Goal: Task Accomplishment & Management: Use online tool/utility

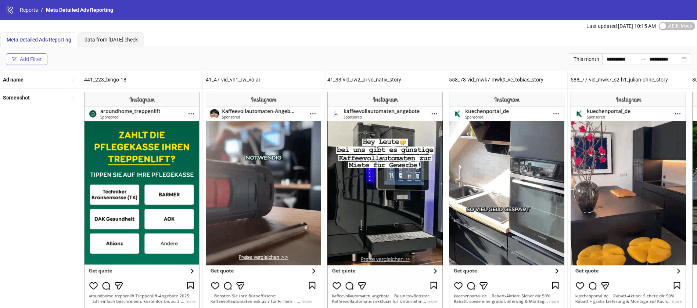
click at [44, 54] on button "Add Filter" at bounding box center [27, 59] width 42 height 12
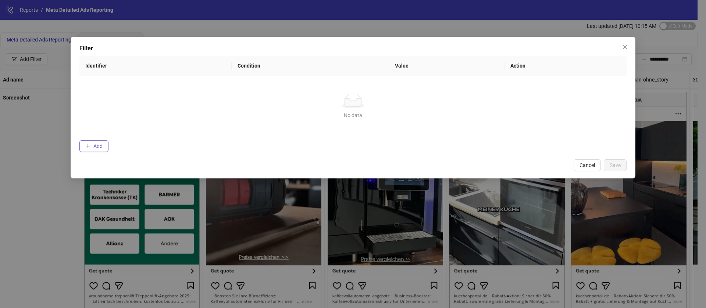
click at [99, 151] on button "Add" at bounding box center [93, 146] width 29 height 12
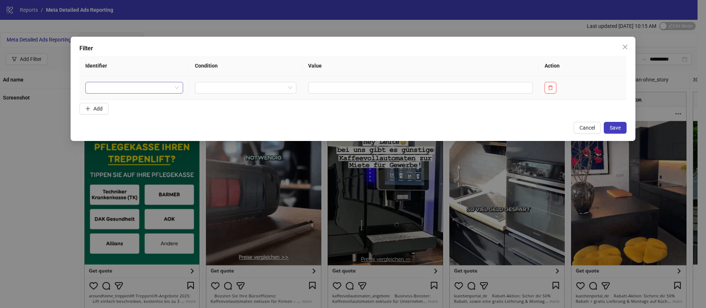
click at [133, 93] on input "search" at bounding box center [131, 87] width 82 height 11
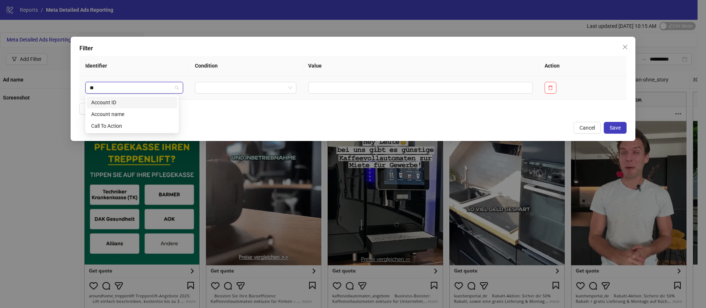
type input "***"
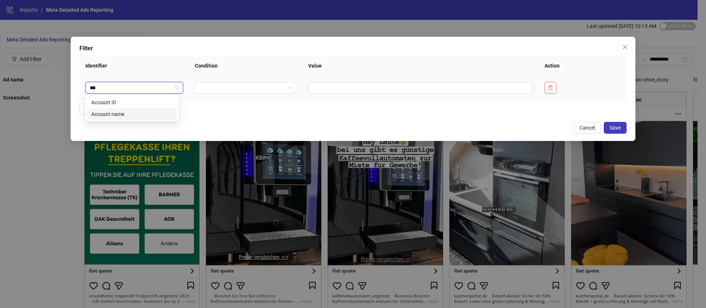
click at [139, 112] on div "Account name" at bounding box center [132, 114] width 82 height 8
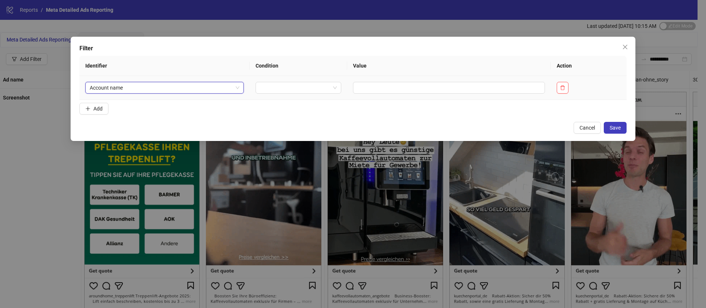
click at [140, 89] on span "Account name" at bounding box center [165, 87] width 150 height 11
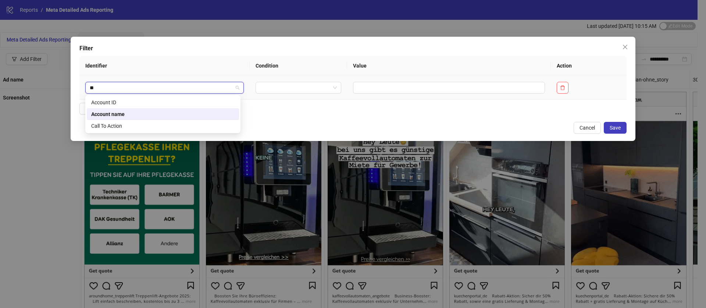
type input "***"
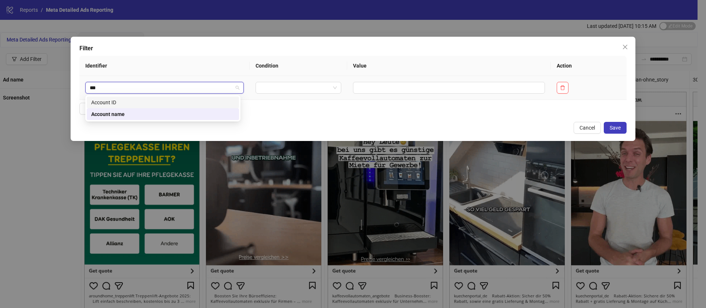
click at [129, 100] on div "Account ID" at bounding box center [162, 103] width 143 height 8
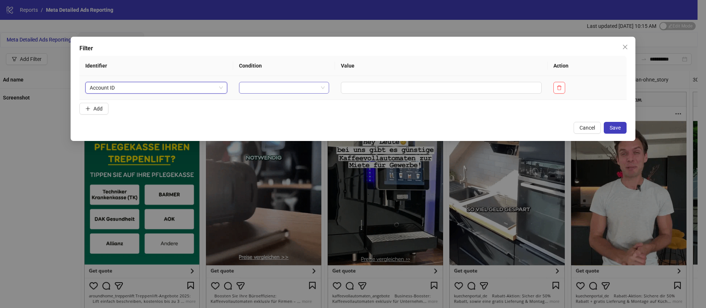
click at [305, 92] on input "search" at bounding box center [280, 87] width 75 height 11
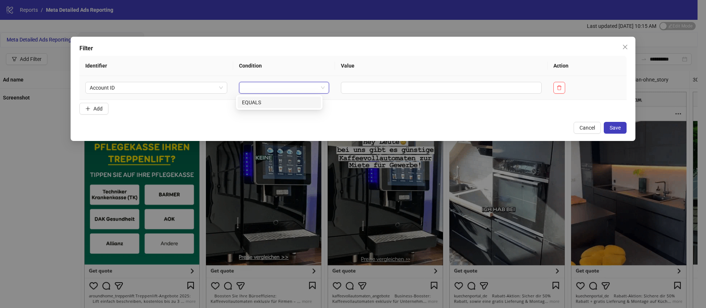
click at [287, 100] on div "EQUALS" at bounding box center [279, 103] width 75 height 8
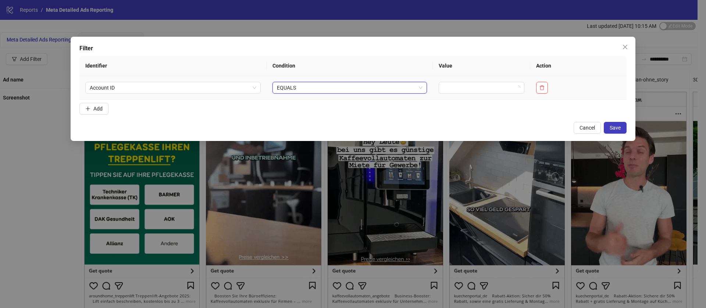
click at [360, 90] on span "EQUALS" at bounding box center [350, 87] width 146 height 11
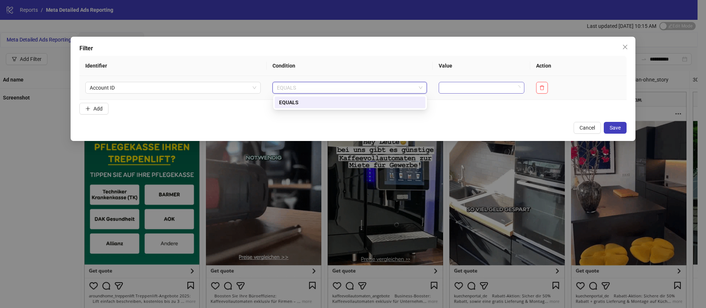
click at [473, 89] on input "search" at bounding box center [478, 87] width 70 height 11
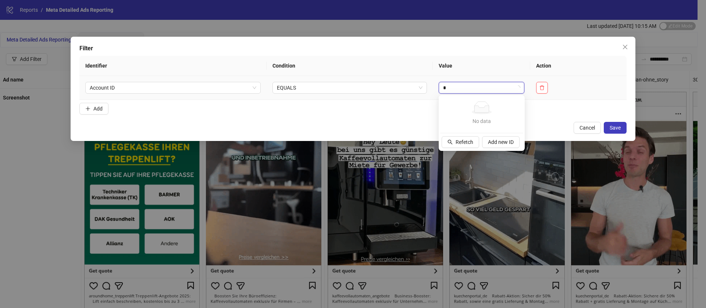
type input "**"
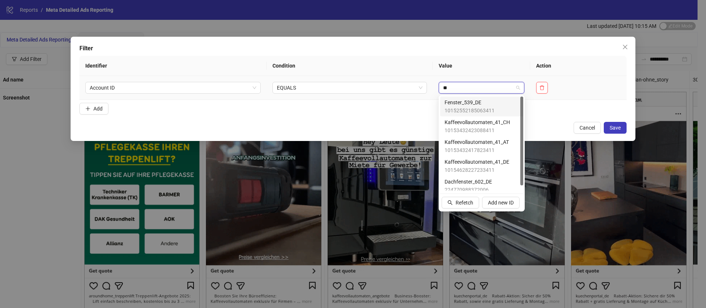
click at [461, 103] on span "Fenster_539_DE" at bounding box center [469, 103] width 50 height 8
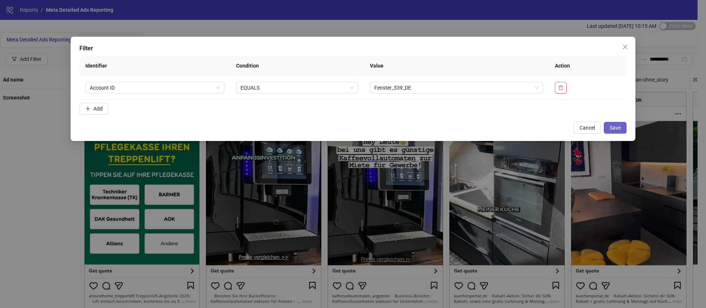
click at [619, 126] on span "Save" at bounding box center [614, 128] width 11 height 6
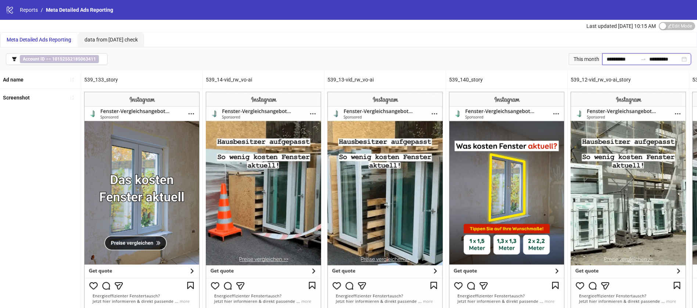
click at [621, 57] on input "**********" at bounding box center [622, 59] width 31 height 8
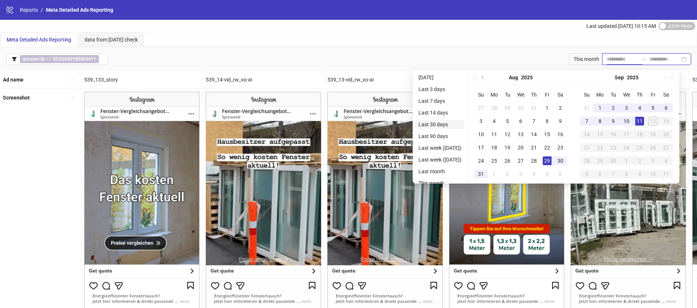
type input "**********"
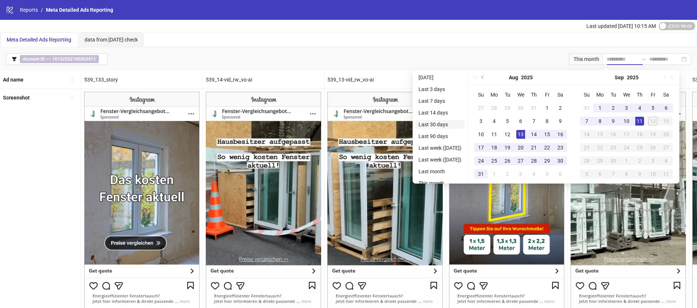
click at [447, 123] on li "Last 30 days" at bounding box center [440, 124] width 49 height 9
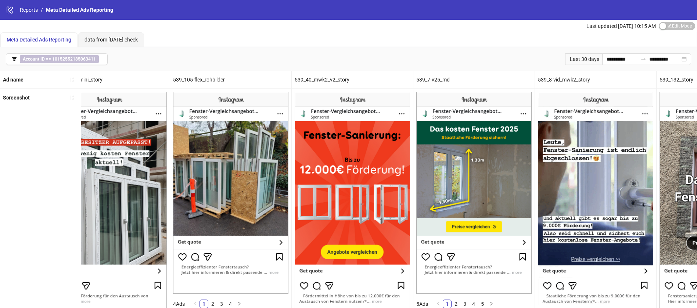
scroll to position [0, 763]
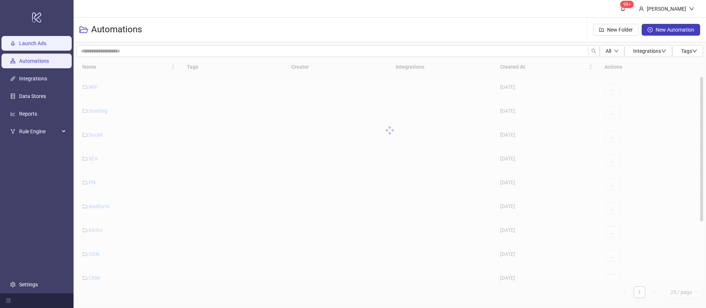
click at [30, 44] on link "Launch Ads" at bounding box center [32, 43] width 27 height 6
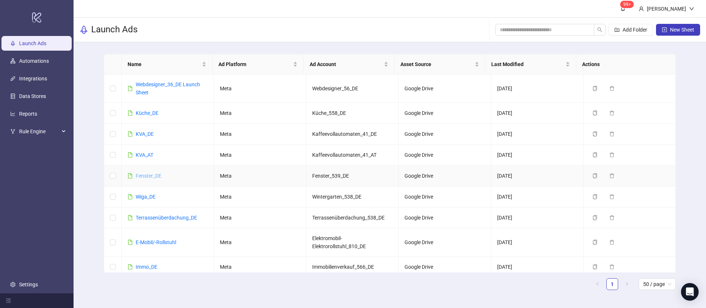
click at [151, 175] on link "Fenster_DE" at bounding box center [149, 176] width 26 height 6
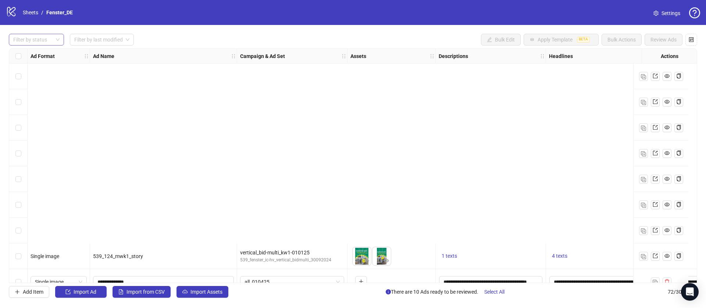
scroll to position [221, 0]
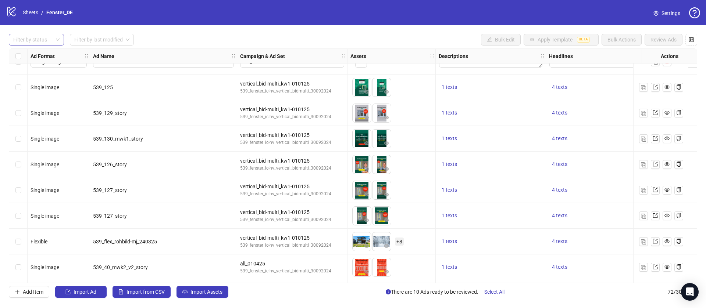
click at [49, 42] on div at bounding box center [32, 40] width 44 height 10
click at [37, 54] on div "Draft" at bounding box center [36, 55] width 43 height 8
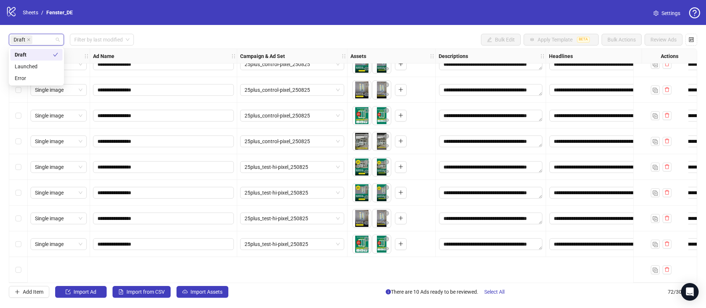
scroll to position [0, 0]
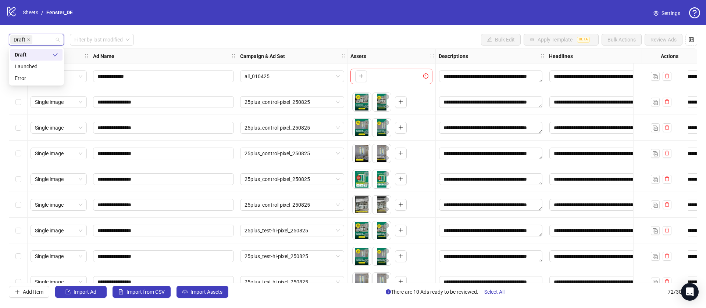
click at [296, 22] on div "logo/logo-mobile Sheets / Fenster_DE Settings" at bounding box center [353, 12] width 706 height 25
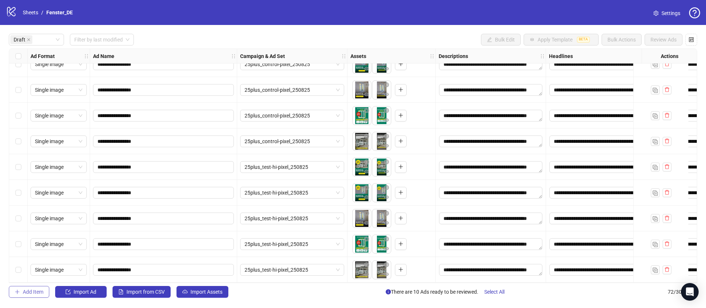
click at [43, 294] on span "Add Item" at bounding box center [33, 292] width 21 height 6
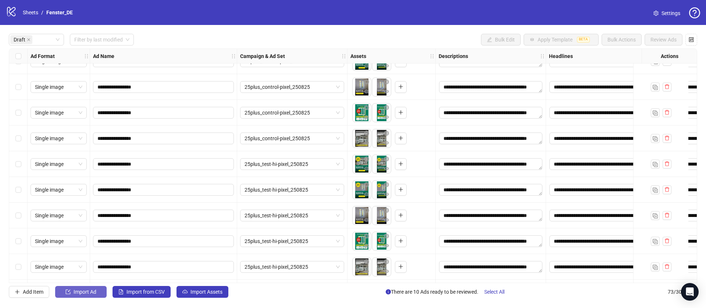
click at [71, 292] on icon "import" at bounding box center [67, 292] width 5 height 5
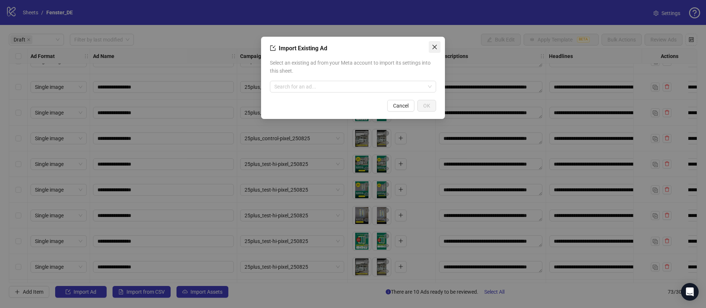
click at [430, 45] on span "Close" at bounding box center [435, 47] width 12 height 6
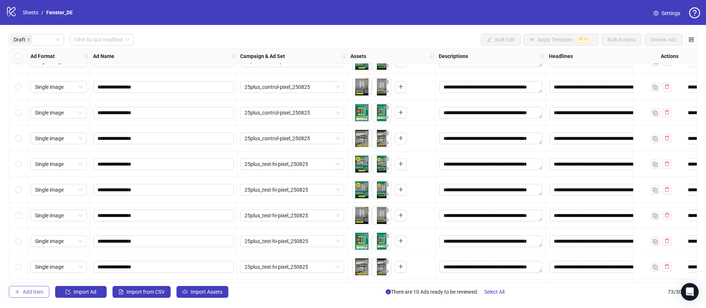
click at [21, 293] on button "Add Item" at bounding box center [29, 292] width 40 height 12
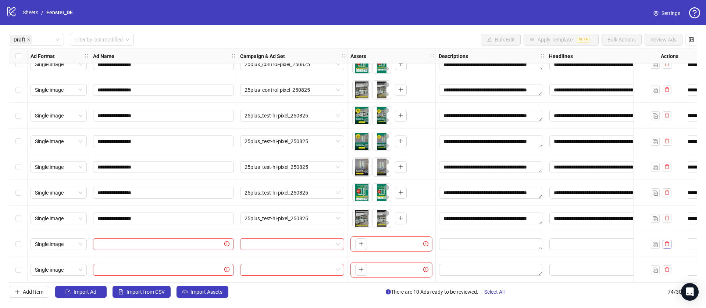
click at [667, 243] on icon "delete" at bounding box center [667, 244] width 4 height 5
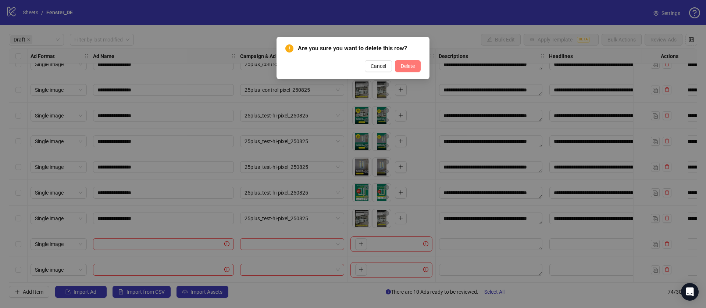
click at [404, 67] on span "Delete" at bounding box center [408, 66] width 14 height 6
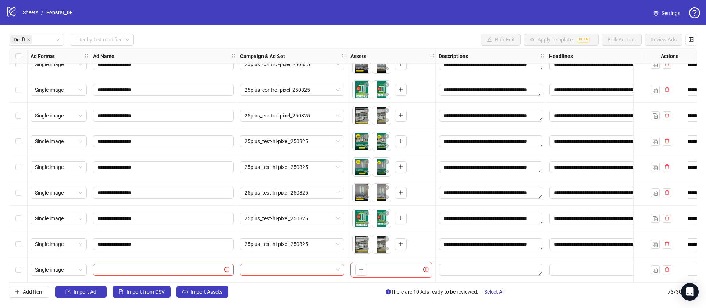
scroll to position [92, 0]
click at [360, 267] on icon "plus" at bounding box center [360, 269] width 5 height 5
click at [212, 291] on span "Import Assets" at bounding box center [206, 292] width 32 height 6
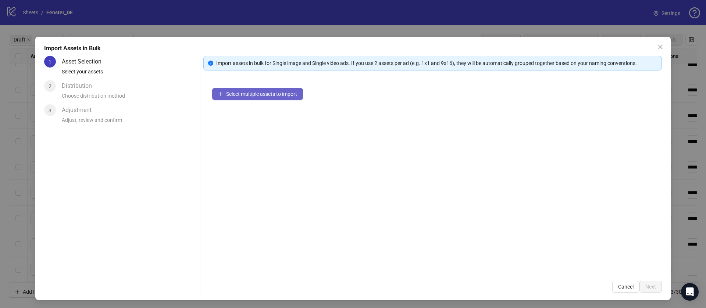
click at [243, 97] on button "Select multiple assets to import" at bounding box center [257, 94] width 91 height 12
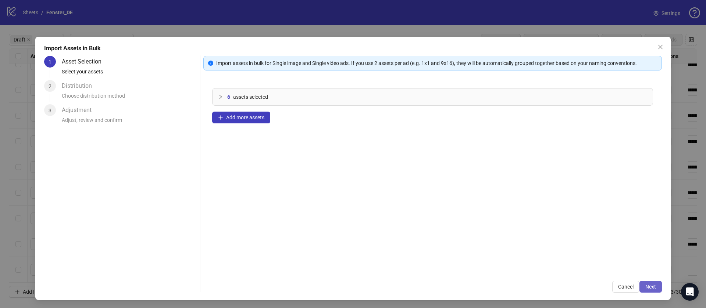
click at [643, 283] on button "Next" at bounding box center [650, 287] width 22 height 12
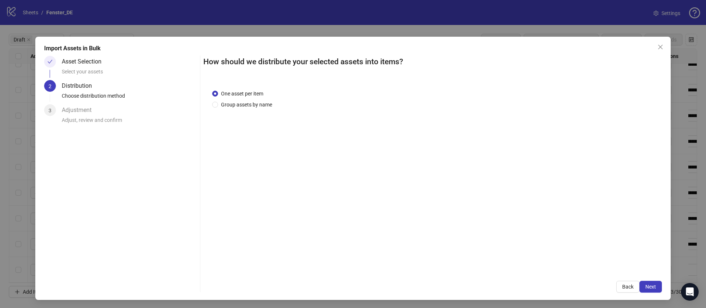
click at [243, 109] on div "One asset per item Group assets by name" at bounding box center [432, 177] width 458 height 192
click at [244, 103] on span "Group assets by name" at bounding box center [246, 105] width 57 height 8
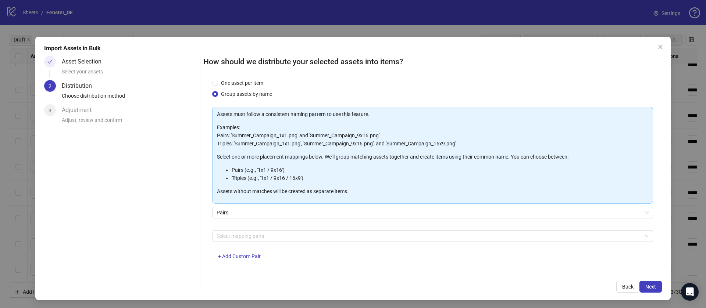
scroll to position [15, 0]
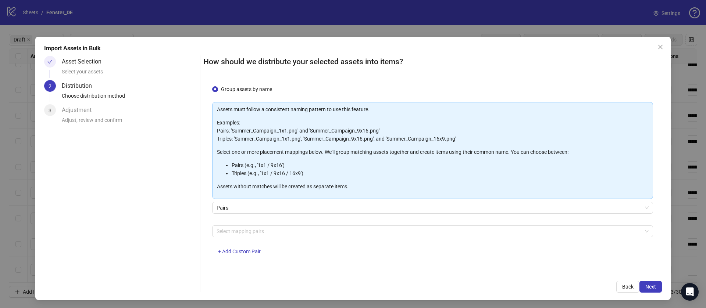
click at [255, 216] on div "Pairs" at bounding box center [432, 212] width 441 height 21
click at [255, 233] on div at bounding box center [429, 231] width 430 height 10
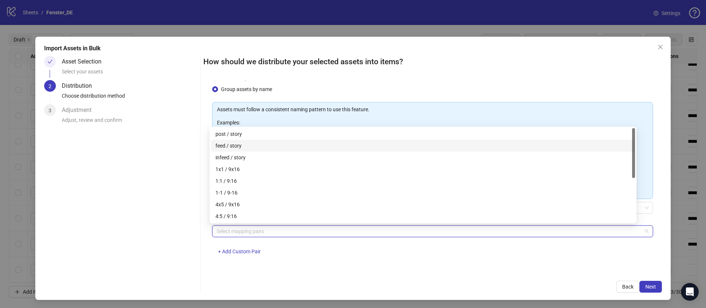
click at [260, 144] on div "feed / story" at bounding box center [422, 146] width 415 height 8
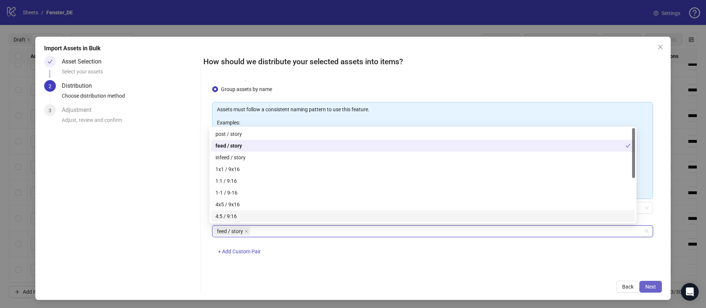
click at [645, 286] on span "Next" at bounding box center [650, 287] width 11 height 6
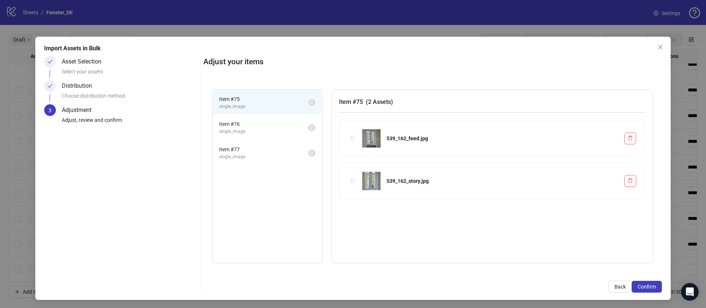
click at [641, 286] on span "Confirm" at bounding box center [646, 287] width 18 height 6
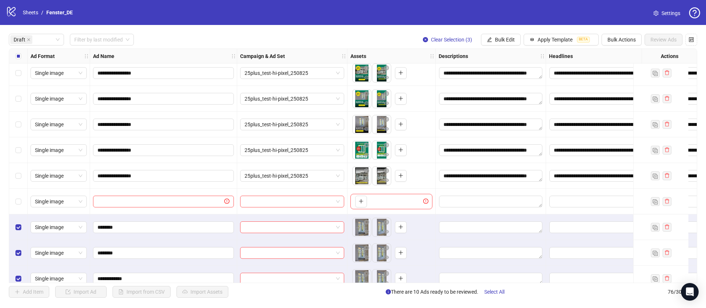
scroll to position [169, 0]
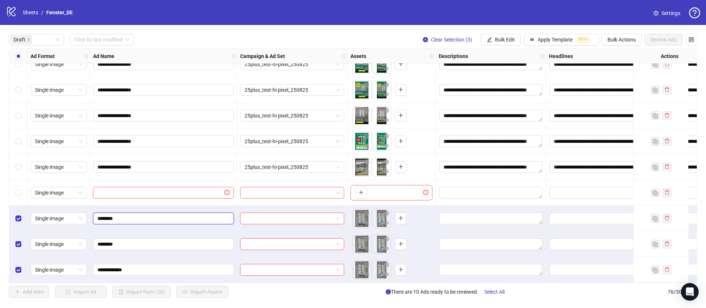
click at [136, 215] on input "********" at bounding box center [162, 219] width 130 height 8
type input "*******"
click at [132, 240] on input "********" at bounding box center [162, 244] width 130 height 8
type input "*******"
click at [145, 267] on input "**********" at bounding box center [162, 270] width 130 height 8
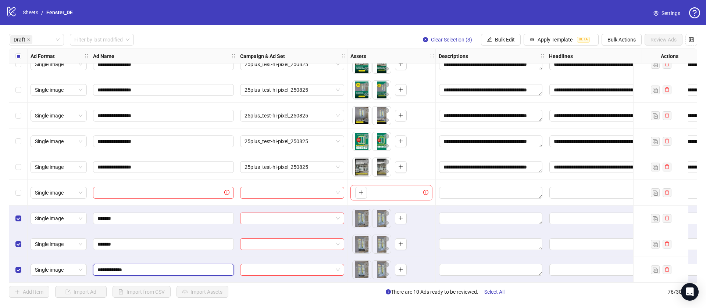
type input "**********"
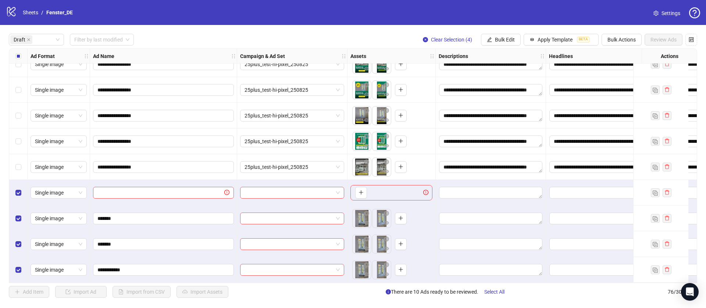
click at [18, 211] on div "Select row 13" at bounding box center [18, 219] width 18 height 26
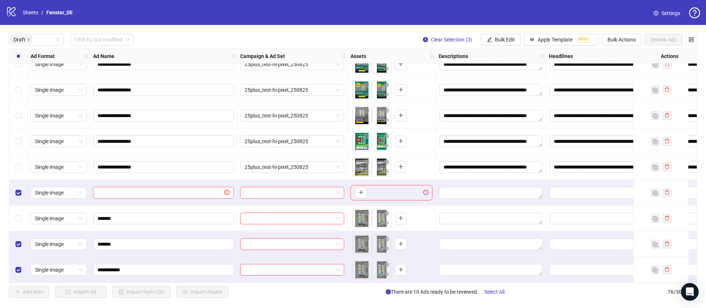
click at [18, 246] on div "Select row 14" at bounding box center [18, 245] width 18 height 26
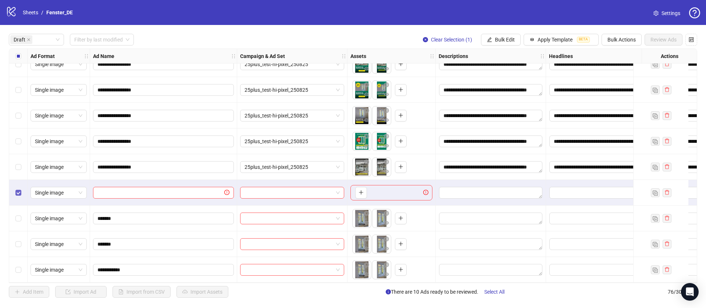
click at [20, 189] on label "Select row 12" at bounding box center [18, 193] width 6 height 8
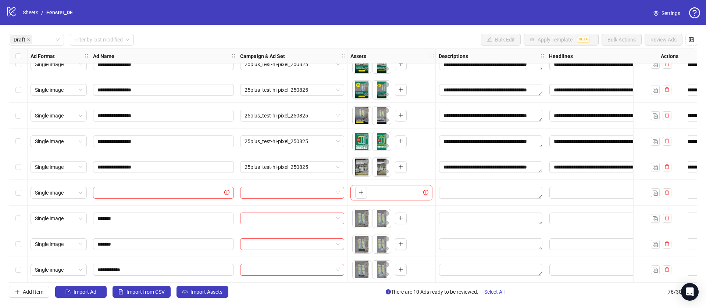
click at [0, 205] on div "**********" at bounding box center [353, 166] width 706 height 282
click at [666, 190] on icon "delete" at bounding box center [666, 192] width 5 height 5
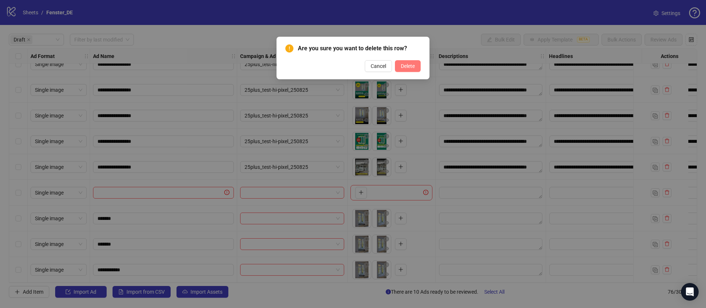
click at [406, 67] on span "Delete" at bounding box center [408, 66] width 14 height 6
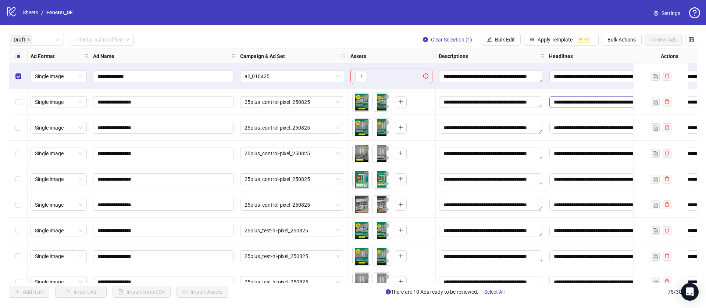
scroll to position [0, 14]
click at [571, 101] on input "**********" at bounding box center [600, 102] width 103 height 12
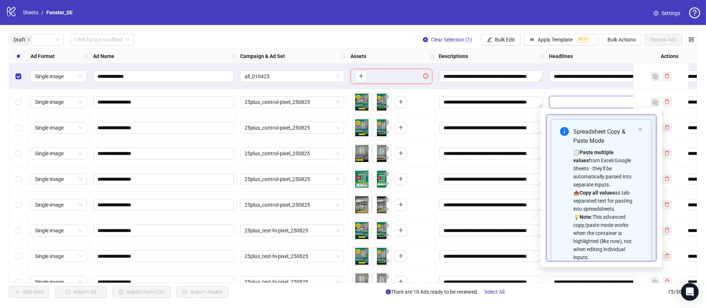
click at [548, 102] on div "**********" at bounding box center [601, 102] width 110 height 26
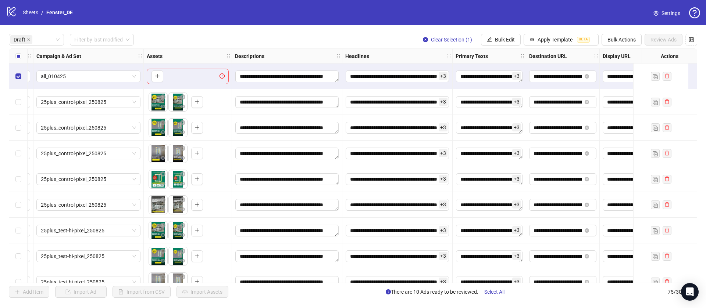
scroll to position [0, 205]
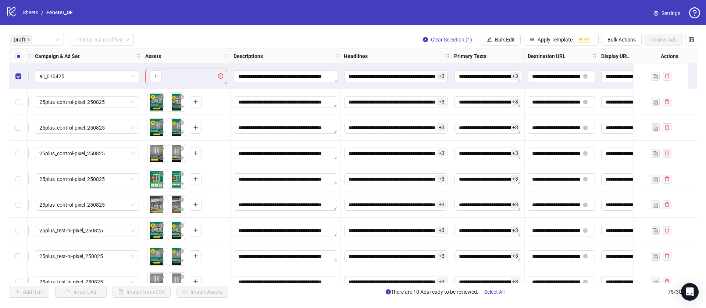
click at [443, 104] on span "+ 3" at bounding box center [441, 102] width 9 height 8
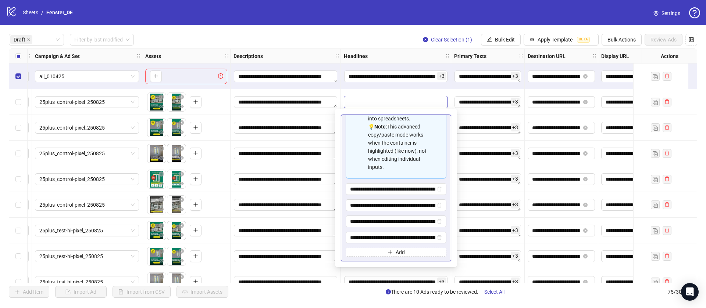
scroll to position [115, 0]
click at [335, 106] on textarea "**********" at bounding box center [285, 102] width 103 height 12
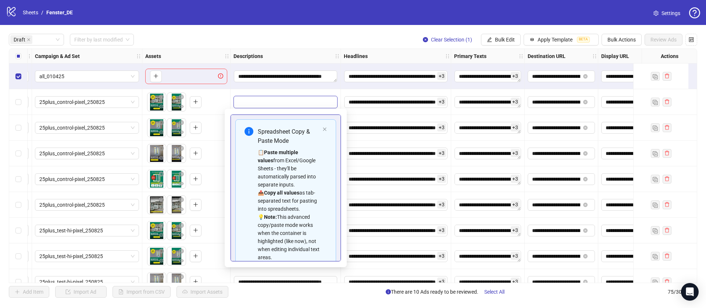
click at [515, 104] on span "+ 3" at bounding box center [515, 102] width 9 height 8
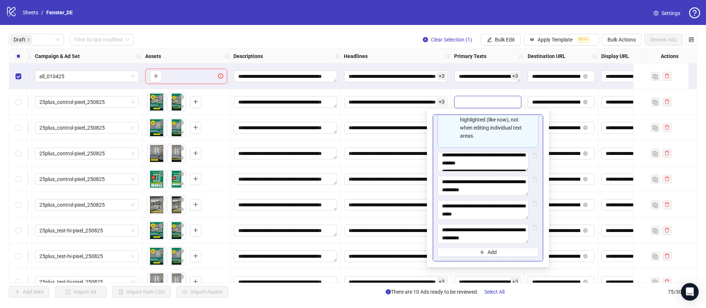
scroll to position [81, 0]
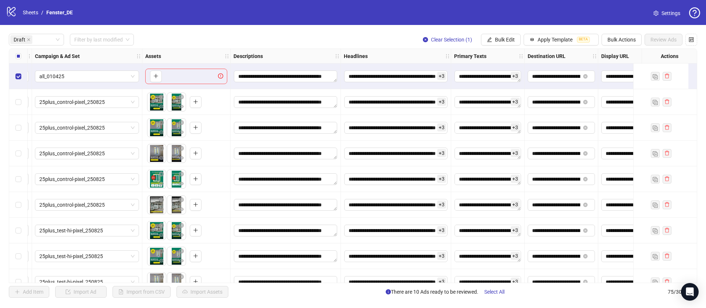
click at [361, 18] on div "logo/logo-mobile Sheets / Fenster_DE Settings" at bounding box center [353, 12] width 694 height 13
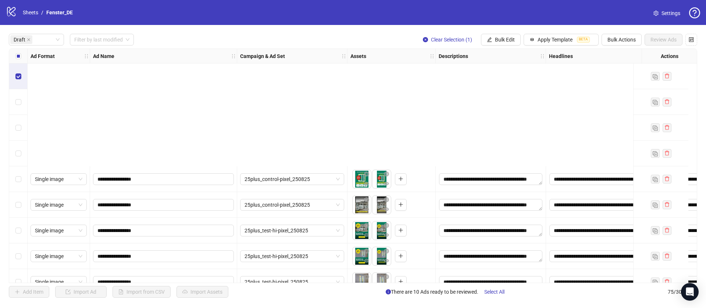
scroll to position [144, 0]
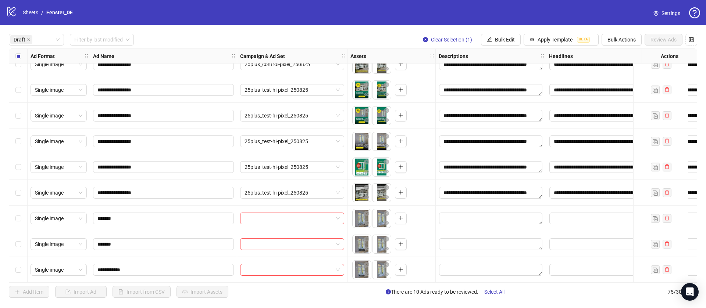
click at [22, 216] on div "Select row 12" at bounding box center [18, 219] width 18 height 26
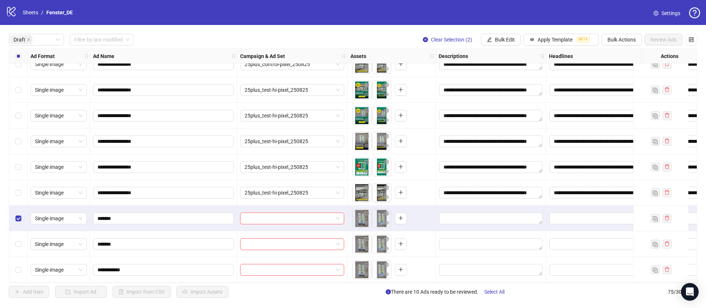
click at [17, 236] on div "Select row 13" at bounding box center [18, 245] width 18 height 26
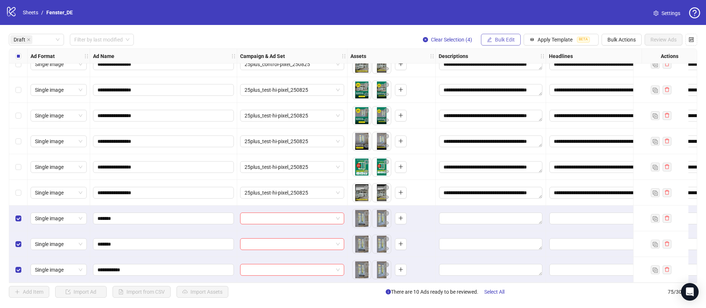
click at [489, 39] on icon "edit" at bounding box center [489, 39] width 5 height 5
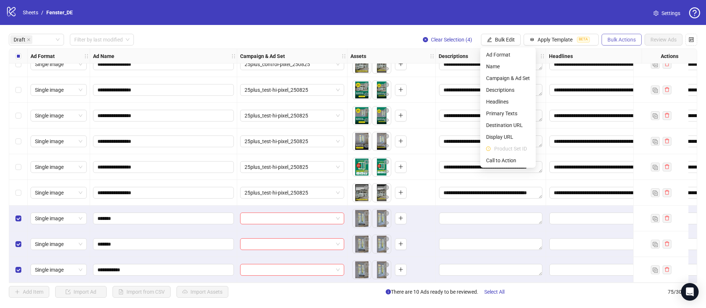
click at [611, 37] on span "Bulk Actions" at bounding box center [621, 40] width 28 height 6
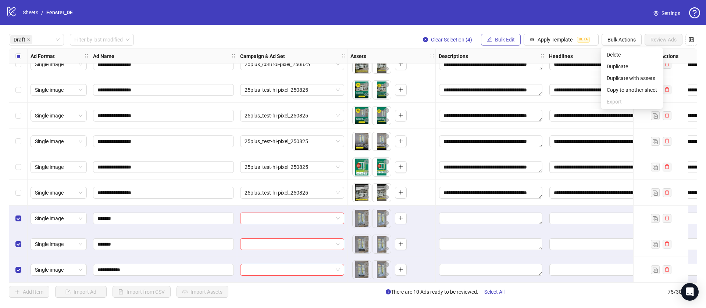
click at [504, 38] on span "Bulk Edit" at bounding box center [505, 40] width 20 height 6
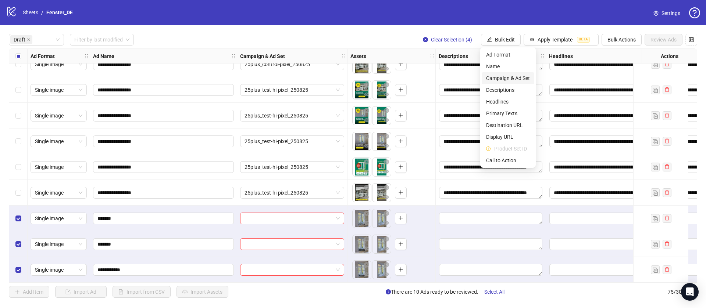
click at [504, 79] on span "Campaign & Ad Set" at bounding box center [508, 78] width 44 height 8
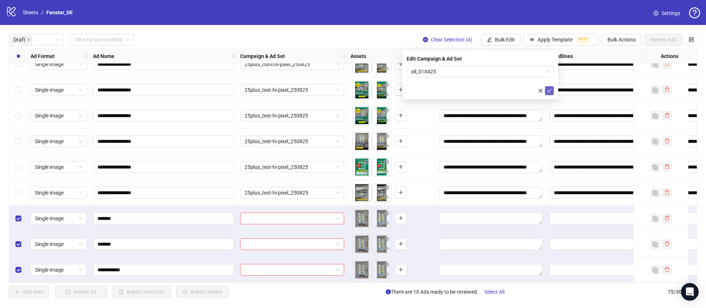
click at [550, 91] on icon "check" at bounding box center [549, 90] width 5 height 5
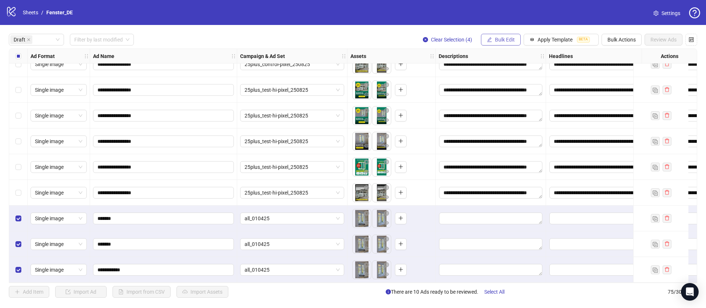
click at [503, 38] on span "Bulk Edit" at bounding box center [505, 40] width 20 height 6
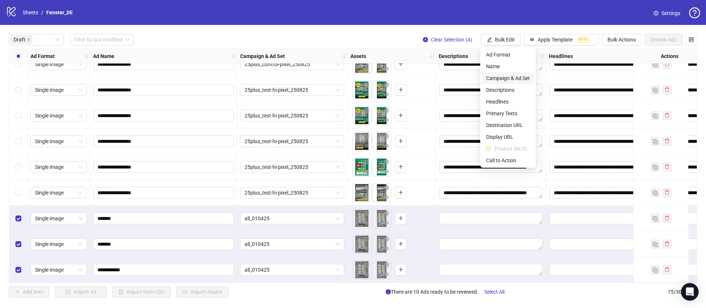
click at [510, 80] on span "Campaign & Ad Set" at bounding box center [508, 78] width 44 height 8
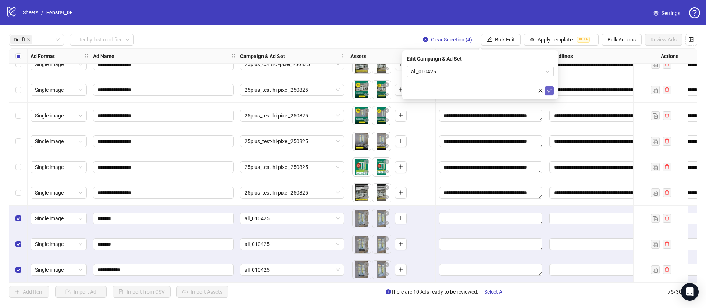
click at [550, 92] on icon "check" at bounding box center [549, 90] width 5 height 5
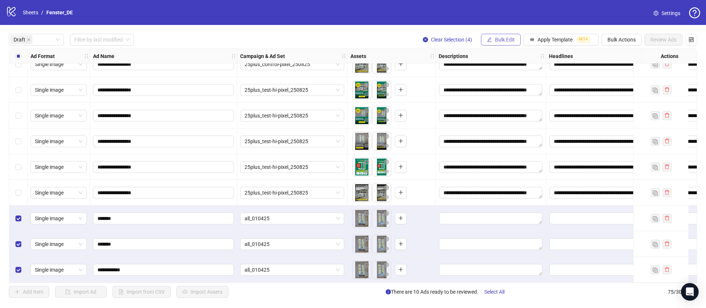
click at [490, 40] on icon "edit" at bounding box center [489, 39] width 5 height 5
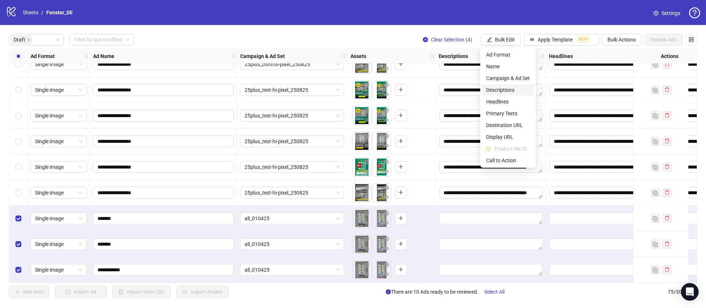
click at [500, 90] on span "Descriptions" at bounding box center [508, 90] width 44 height 8
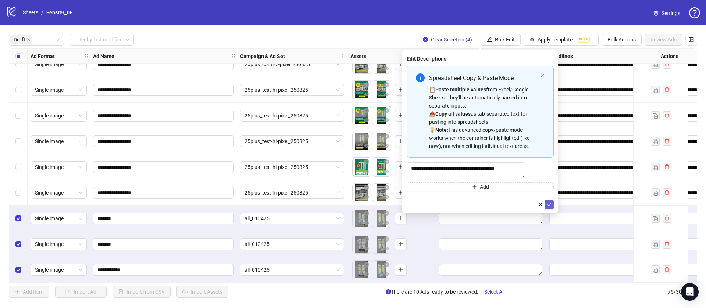
click at [550, 207] on icon "check" at bounding box center [549, 204] width 5 height 5
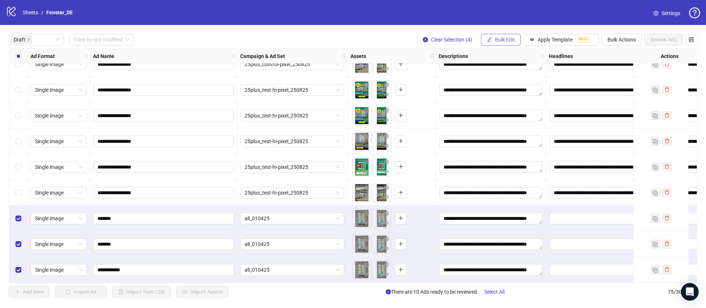
click at [506, 38] on span "Bulk Edit" at bounding box center [505, 40] width 20 height 6
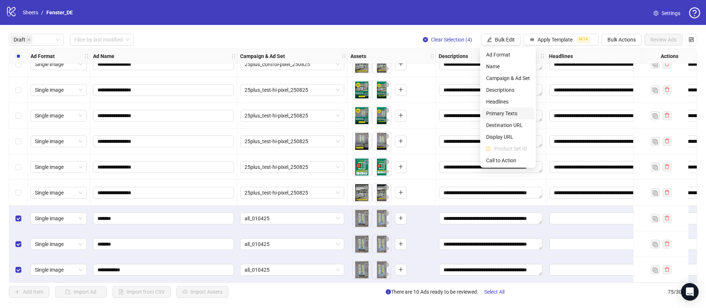
click at [502, 110] on span "Primary Texts" at bounding box center [508, 114] width 44 height 8
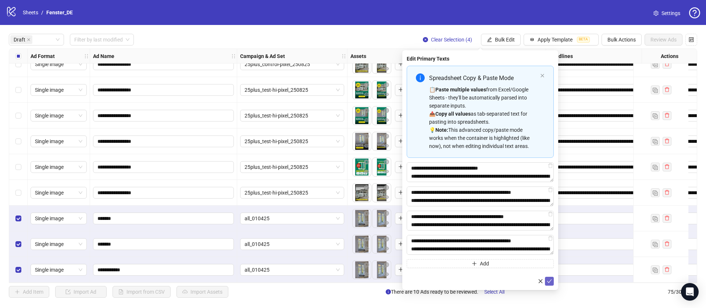
click at [548, 278] on button "submit" at bounding box center [549, 281] width 9 height 9
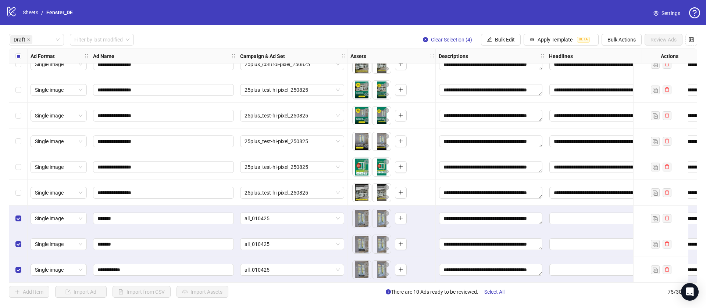
scroll to position [140, 183]
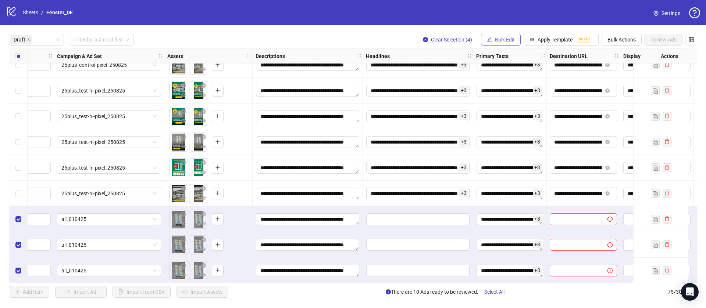
click at [493, 39] on button "Bulk Edit" at bounding box center [501, 40] width 40 height 12
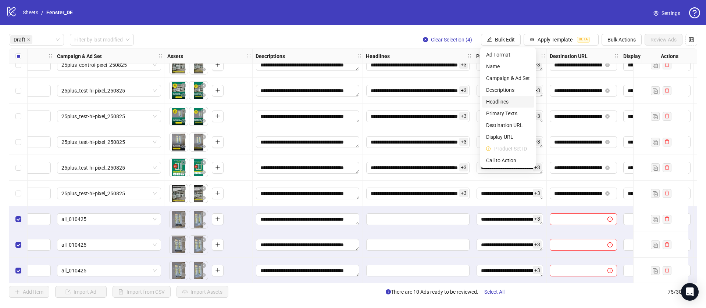
click at [508, 102] on span "Headlines" at bounding box center [508, 102] width 44 height 8
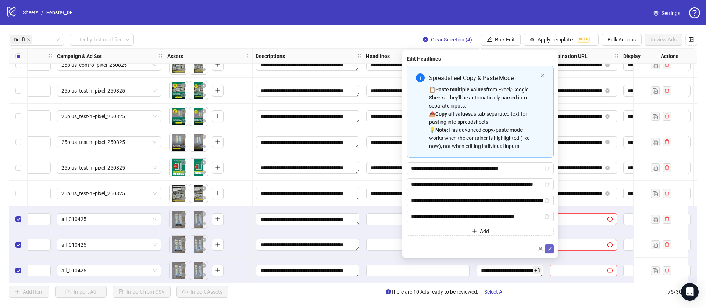
click at [546, 246] on button "submit" at bounding box center [549, 249] width 9 height 9
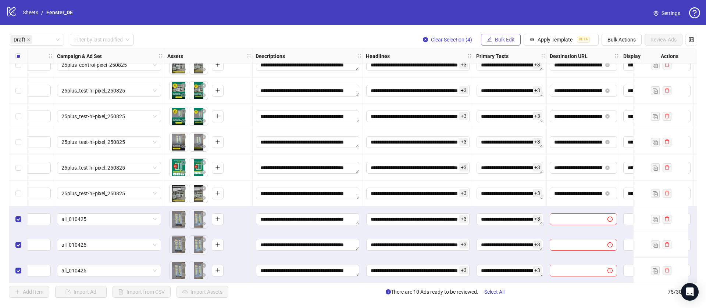
drag, startPoint x: 507, startPoint y: 33, endPoint x: 504, endPoint y: 40, distance: 7.2
click at [506, 36] on div "**********" at bounding box center [353, 166] width 706 height 282
click at [504, 40] on span "Bulk Edit" at bounding box center [505, 40] width 20 height 6
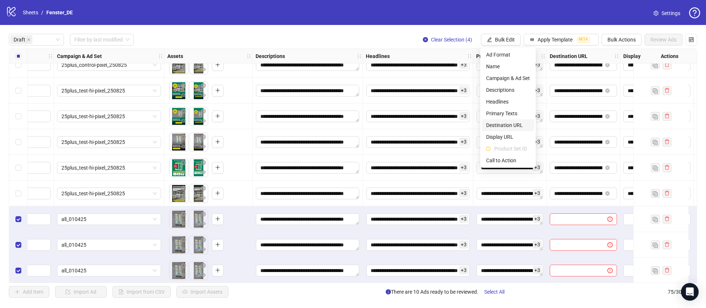
click at [511, 122] on span "Destination URL" at bounding box center [508, 125] width 44 height 8
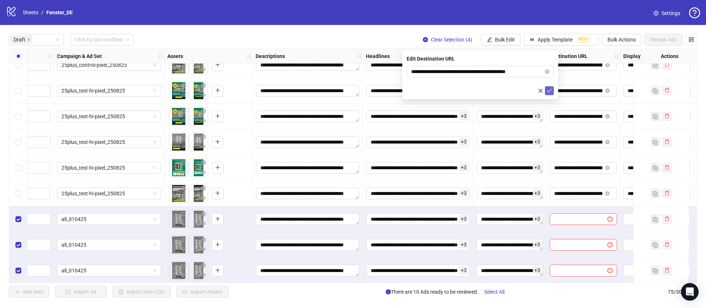
click at [551, 88] on icon "check" at bounding box center [549, 90] width 5 height 5
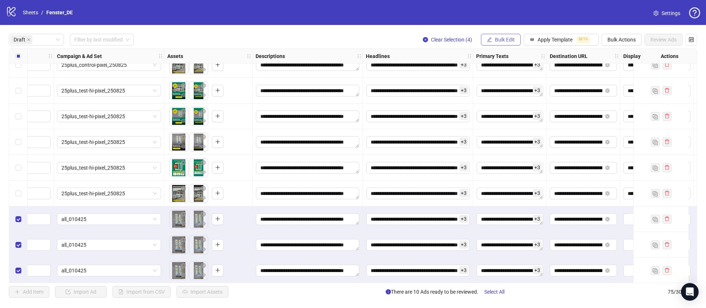
click at [502, 44] on button "Bulk Edit" at bounding box center [501, 40] width 40 height 12
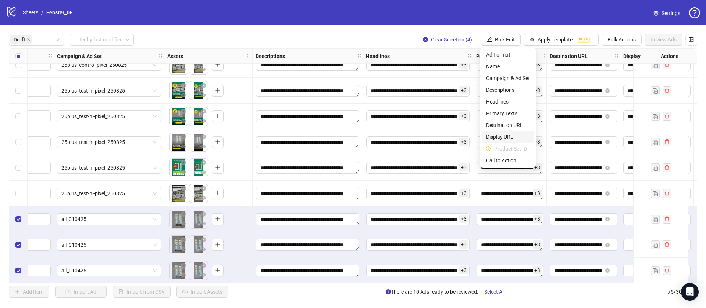
click at [509, 133] on span "Display URL" at bounding box center [508, 137] width 44 height 8
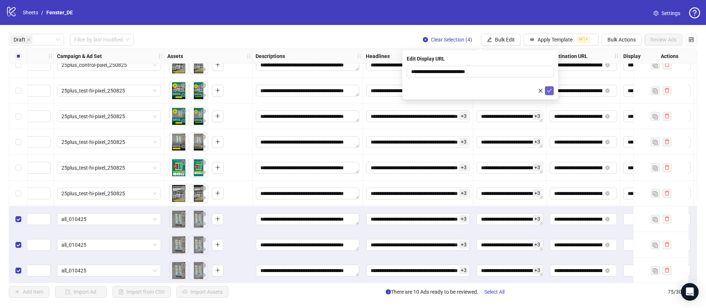
click at [549, 91] on icon "check" at bounding box center [549, 91] width 5 height 4
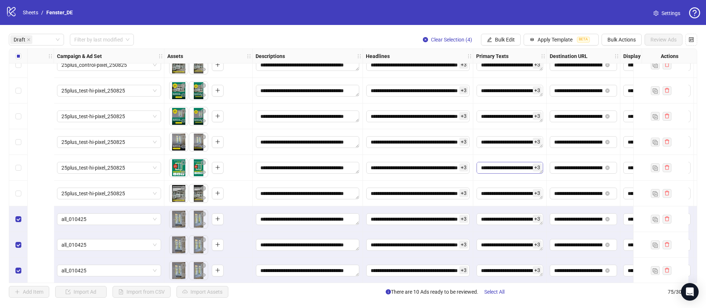
scroll to position [140, 376]
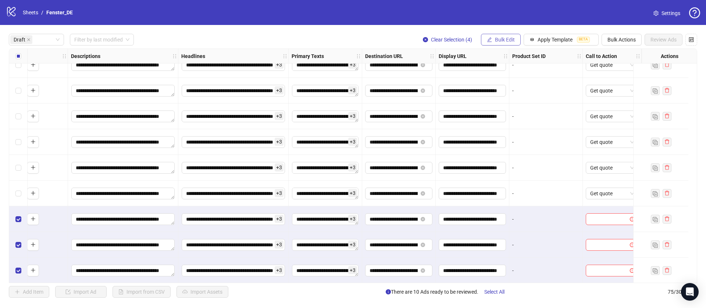
click at [499, 35] on button "Bulk Edit" at bounding box center [501, 40] width 40 height 12
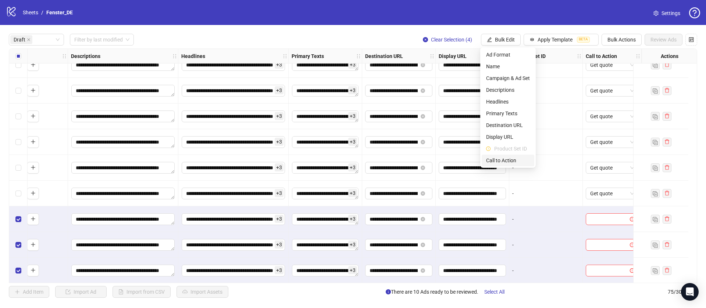
click at [514, 164] on span "Call to Action" at bounding box center [508, 161] width 44 height 8
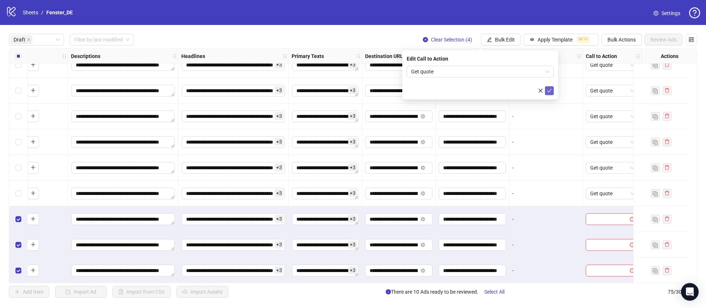
click at [549, 92] on icon "check" at bounding box center [549, 90] width 5 height 5
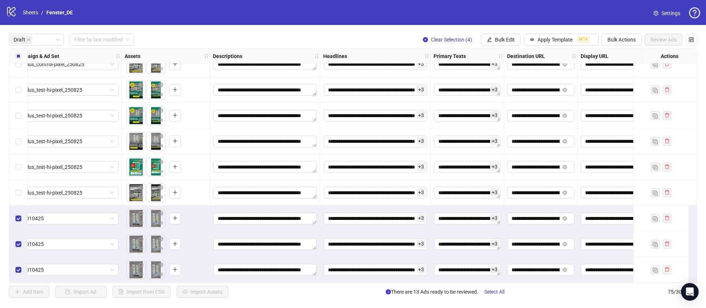
scroll to position [144, 0]
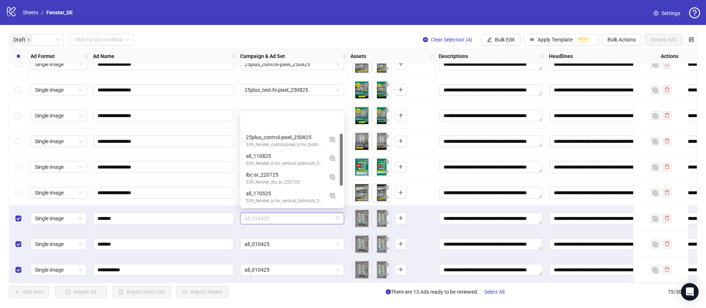
click at [286, 217] on span "all_010425" at bounding box center [291, 218] width 95 height 11
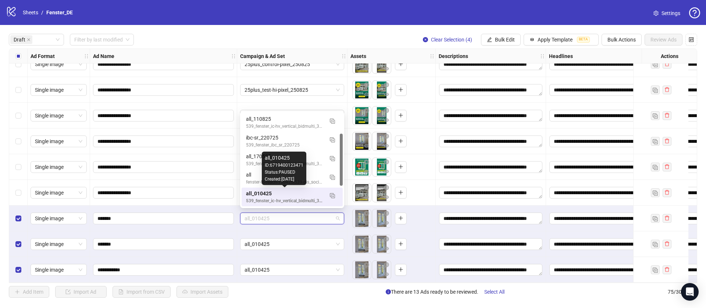
scroll to position [0, 0]
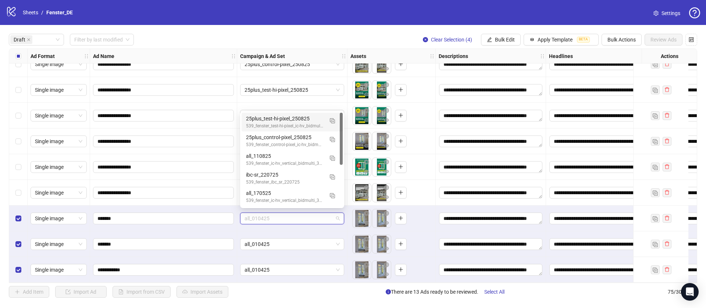
click at [293, 124] on div "539_fenster_test-hi-pixel_ic-hv_bidmulti_250825" at bounding box center [285, 126] width 78 height 7
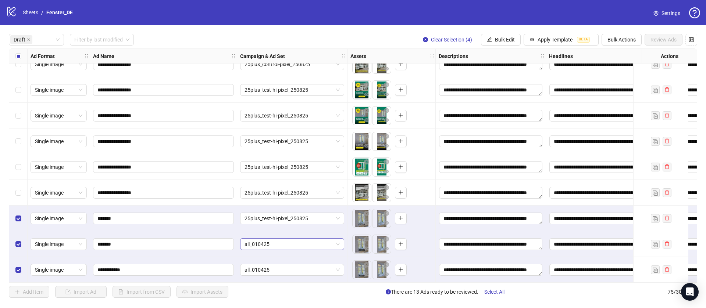
click at [279, 239] on span "all_010425" at bounding box center [291, 244] width 95 height 11
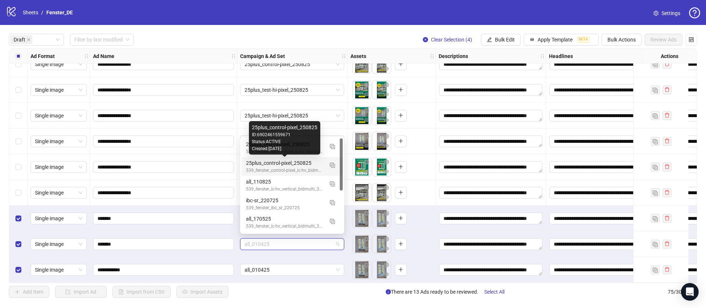
click at [296, 150] on div "Created: [DATE]" at bounding box center [284, 149] width 65 height 7
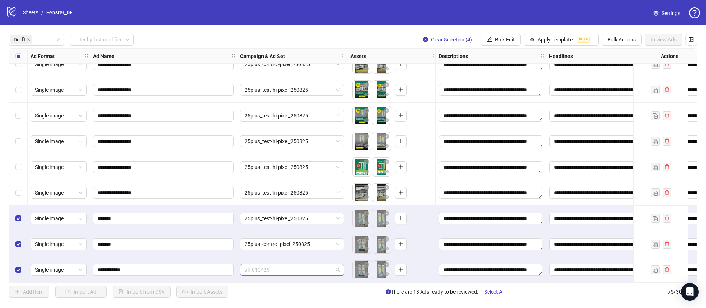
click at [278, 269] on span "all_010425" at bounding box center [291, 270] width 95 height 11
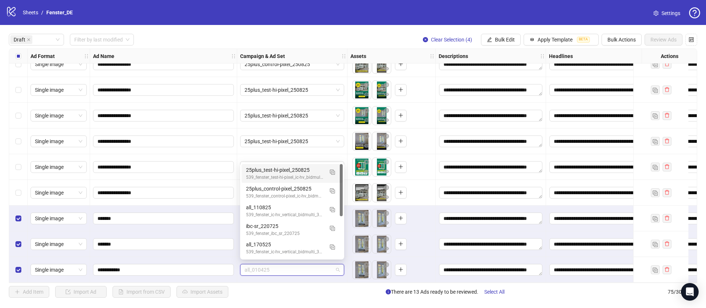
click at [300, 175] on div "539_fenster_test-hi-pixel_ic-hv_bidmulti_250825" at bounding box center [285, 177] width 78 height 7
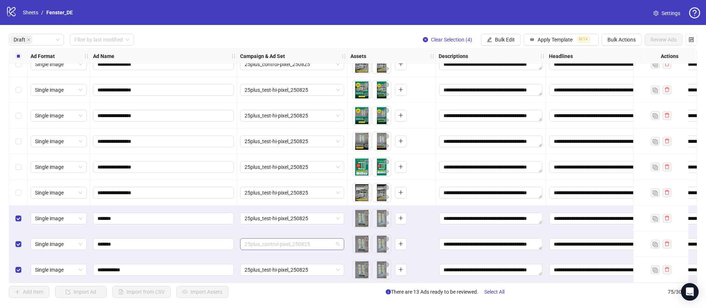
click at [283, 242] on span "25plus_control-pixel_250825" at bounding box center [291, 244] width 95 height 11
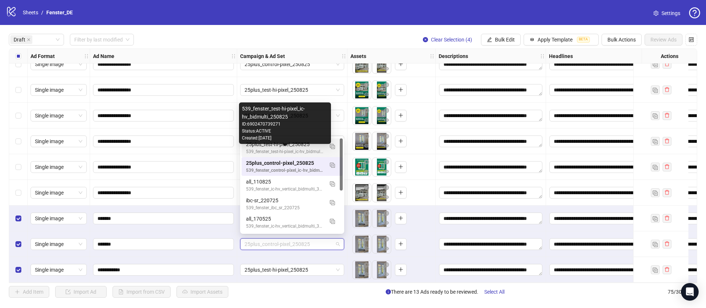
click at [316, 150] on div "539_fenster_test-hi-pixel_ic-hv_bidmulti_250825" at bounding box center [285, 152] width 78 height 7
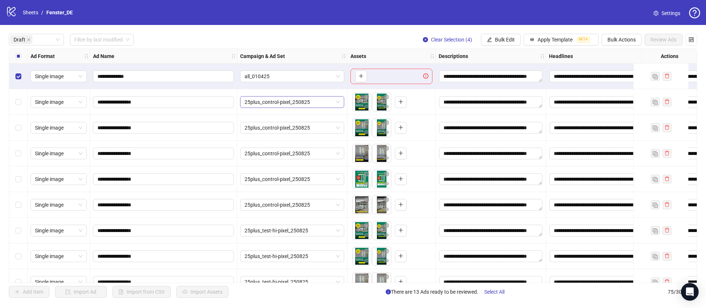
click at [279, 99] on span "25plus_control-pixel_250825" at bounding box center [291, 102] width 95 height 11
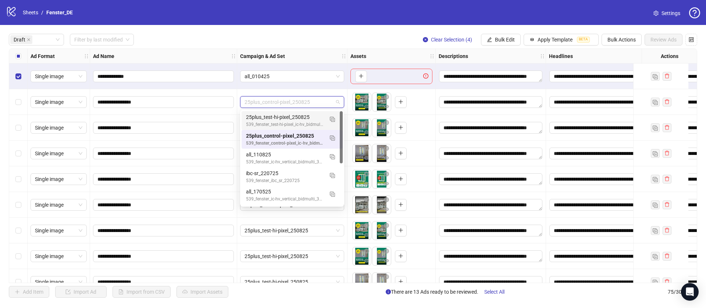
click at [290, 111] on div "25plus_test-hi-pixel_250825 539_fenster_test-hi-pixel_ic-hv_bidmulti_250825" at bounding box center [292, 120] width 101 height 19
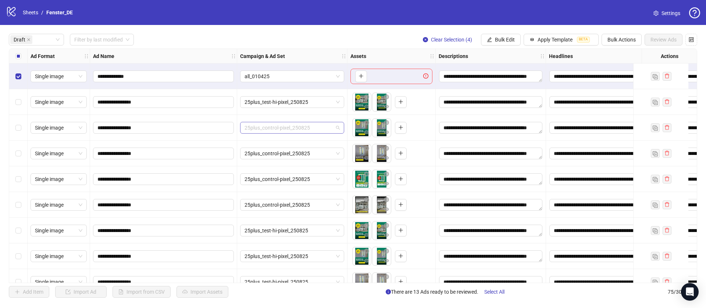
click at [298, 129] on span "25plus_control-pixel_250825" at bounding box center [291, 127] width 95 height 11
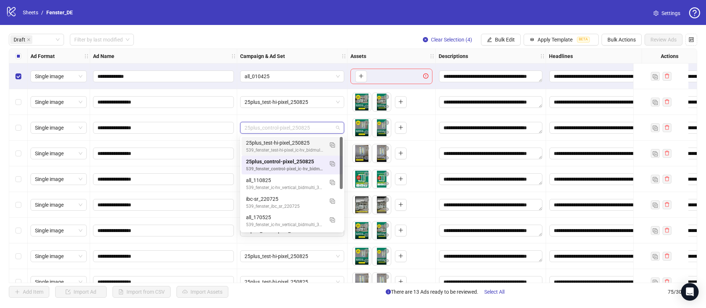
click at [303, 145] on div "25plus_test-hi-pixel_250825" at bounding box center [285, 143] width 78 height 8
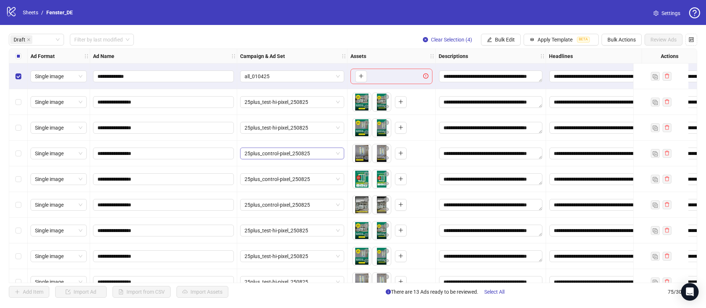
click at [303, 155] on span "25plus_control-pixel_250825" at bounding box center [291, 153] width 95 height 11
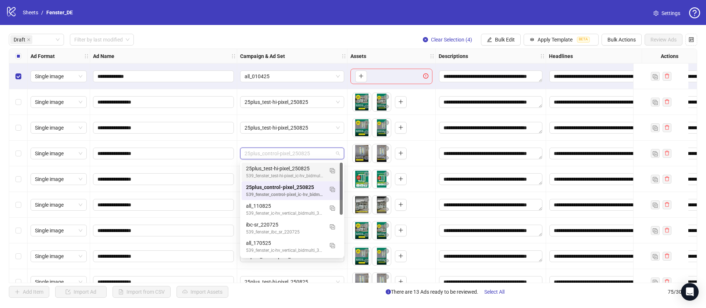
click at [302, 171] on div "25plus_test-hi-pixel_250825" at bounding box center [285, 169] width 78 height 8
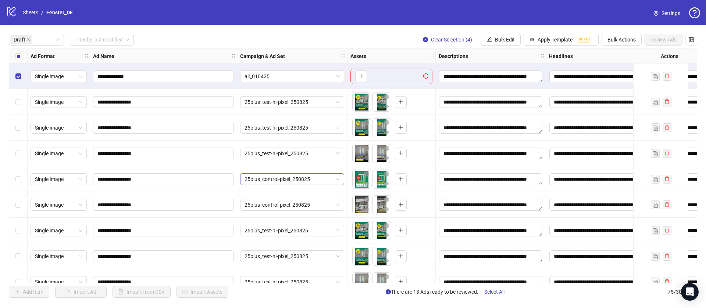
click at [296, 177] on span "25plus_control-pixel_250825" at bounding box center [291, 179] width 95 height 11
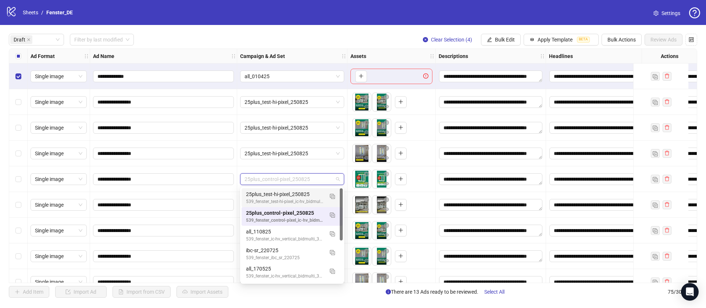
click at [298, 198] on div "25plus_test-hi-pixel_250825" at bounding box center [285, 194] width 78 height 8
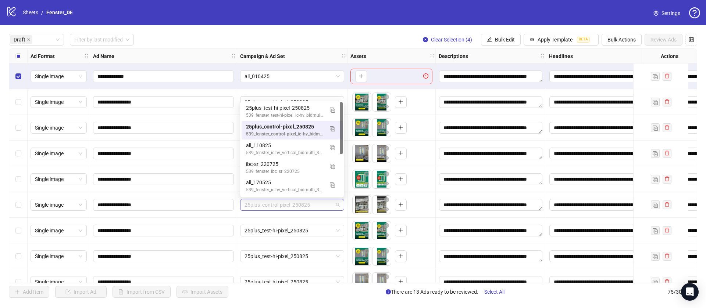
click at [287, 207] on span "25plus_control-pixel_250825" at bounding box center [291, 205] width 95 height 11
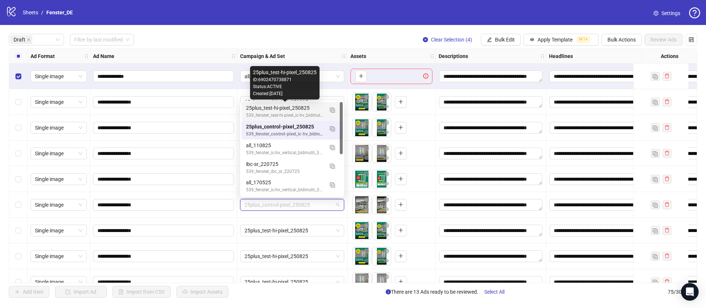
click at [291, 106] on div "25plus_test-hi-pixel_250825" at bounding box center [285, 108] width 78 height 8
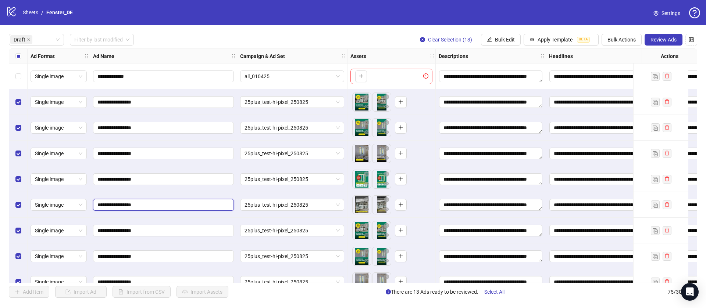
click at [129, 205] on input "**********" at bounding box center [162, 205] width 130 height 8
click at [167, 206] on input "**********" at bounding box center [162, 205] width 130 height 8
click at [267, 205] on span "25plus_test-hi-pixel_250825" at bounding box center [291, 205] width 95 height 11
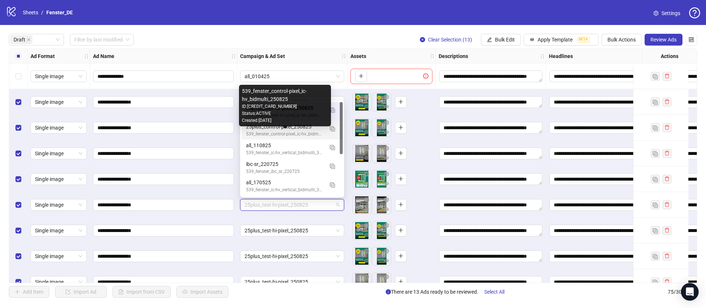
click at [280, 132] on div "539_fenster_control-pixel_ic-hv_bidmulti_250825" at bounding box center [285, 134] width 78 height 7
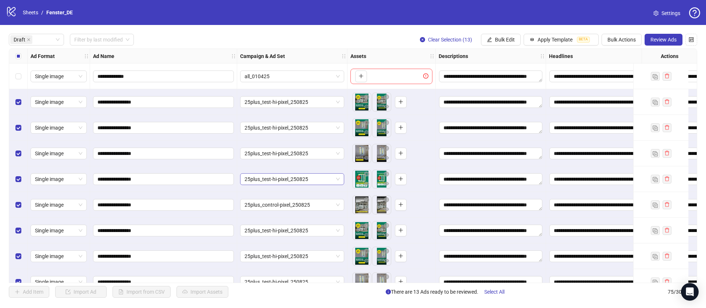
click at [295, 183] on span "25plus_test-hi-pixel_250825" at bounding box center [291, 179] width 95 height 11
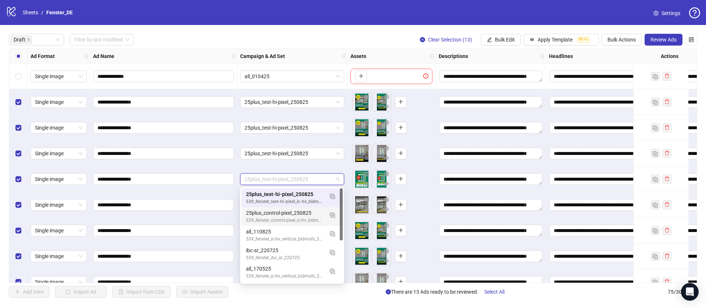
click at [290, 219] on div "539_fenster_control-pixel_ic-hv_bidmulti_250825" at bounding box center [285, 220] width 78 height 7
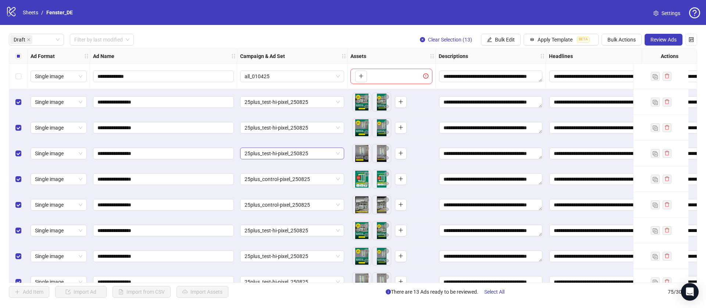
click at [294, 153] on span "25plus_test-hi-pixel_250825" at bounding box center [291, 153] width 95 height 11
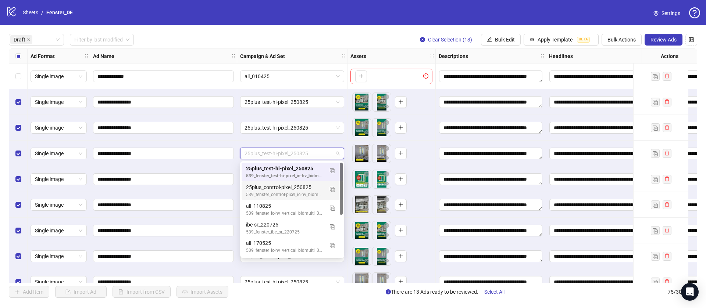
drag, startPoint x: 297, startPoint y: 187, endPoint x: 294, endPoint y: 146, distance: 41.3
click at [297, 188] on div "25plus_control-pixel_250825" at bounding box center [285, 187] width 78 height 8
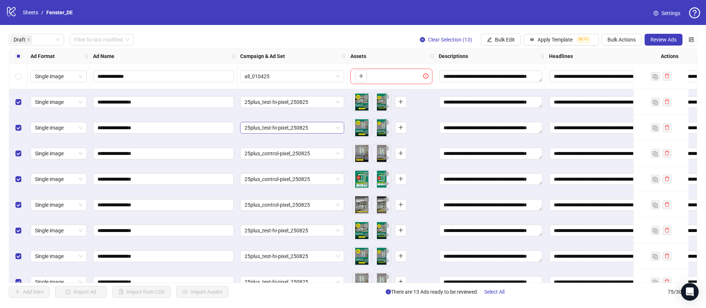
click at [293, 129] on span "25plus_test-hi-pixel_250825" at bounding box center [291, 127] width 95 height 11
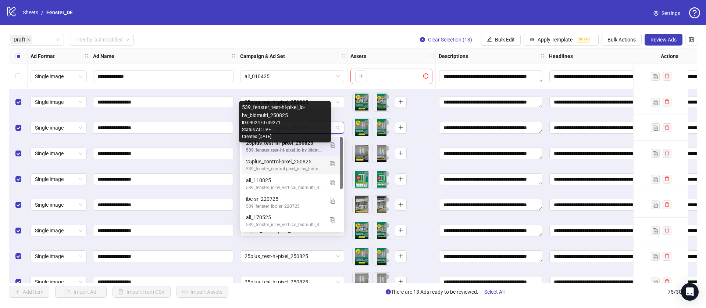
click at [288, 166] on div "539_fenster_control-pixel_ic-hv_bidmulti_250825" at bounding box center [285, 169] width 78 height 7
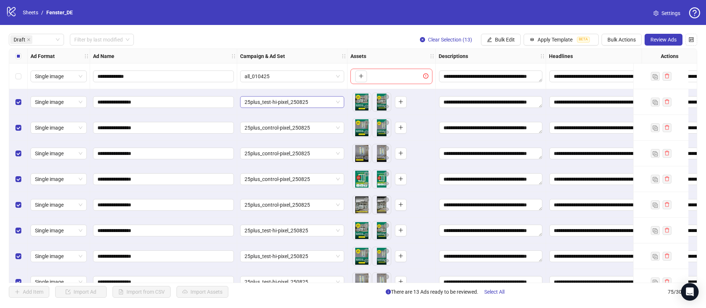
click at [289, 100] on span "25plus_test-hi-pixel_250825" at bounding box center [291, 102] width 95 height 11
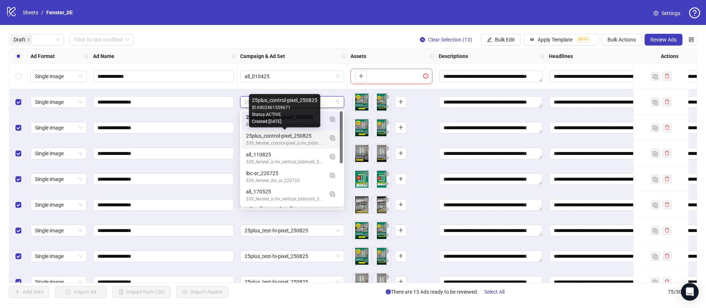
click at [289, 138] on div "25plus_control-pixel_250825" at bounding box center [285, 136] width 78 height 8
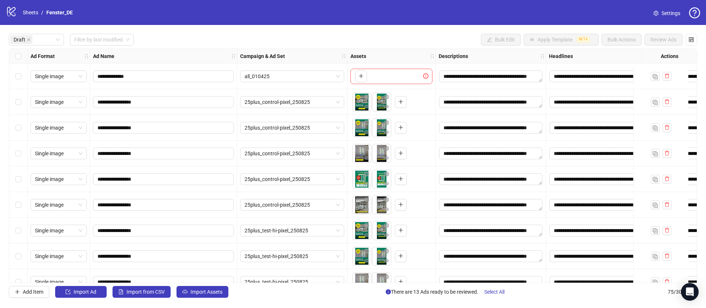
scroll to position [55, 0]
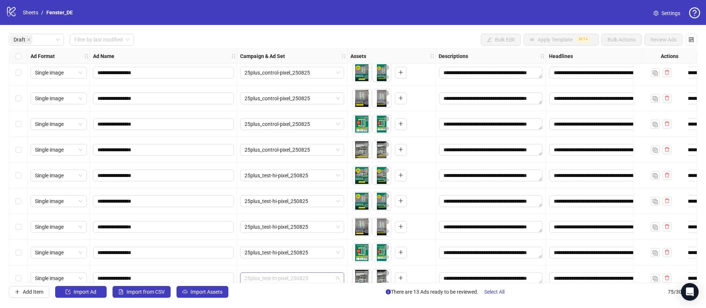
click at [293, 275] on span "25plus_test-hi-pixel_250825" at bounding box center [291, 278] width 95 height 11
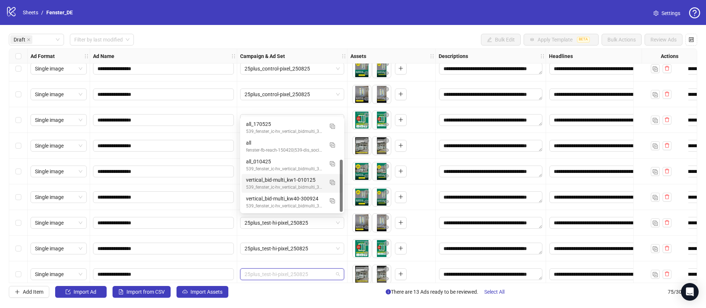
scroll to position [114, 0]
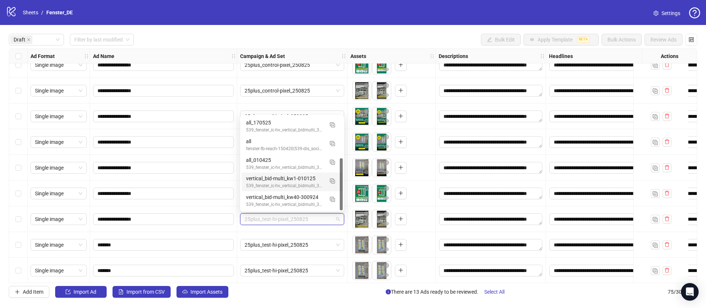
click at [1, 223] on div "**********" at bounding box center [353, 166] width 706 height 282
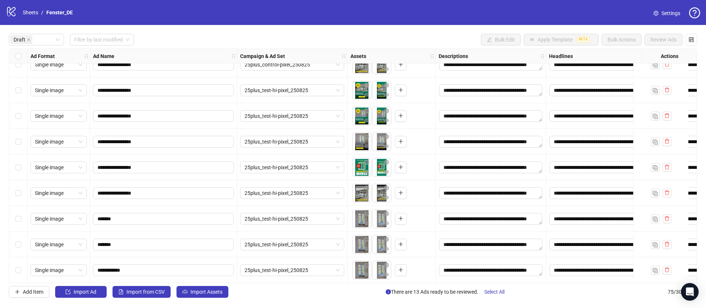
scroll to position [144, 0]
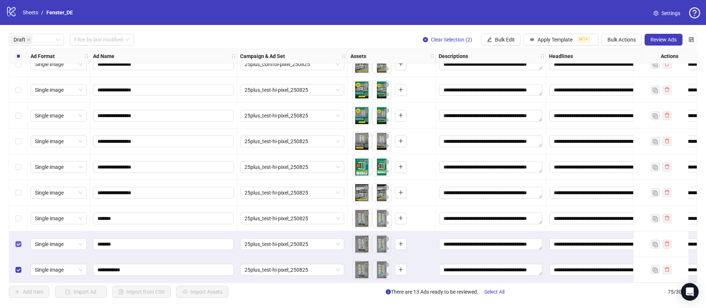
click at [17, 245] on label "Select row 13" at bounding box center [18, 244] width 6 height 8
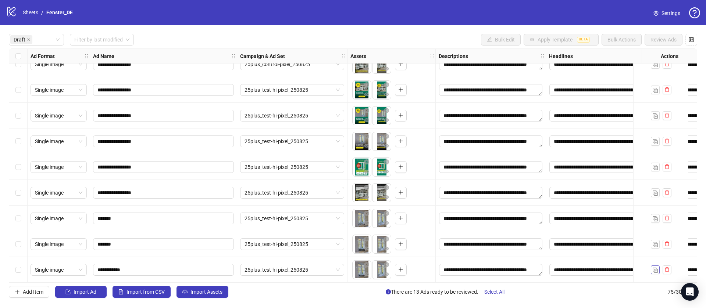
click at [653, 268] on img "button" at bounding box center [654, 270] width 5 height 5
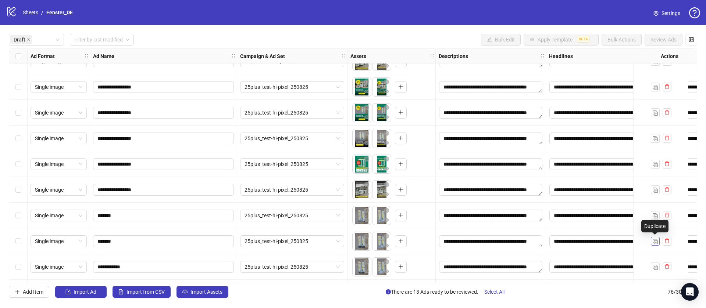
click at [655, 239] on img "button" at bounding box center [654, 241] width 5 height 5
click at [654, 214] on img "button" at bounding box center [654, 216] width 5 height 5
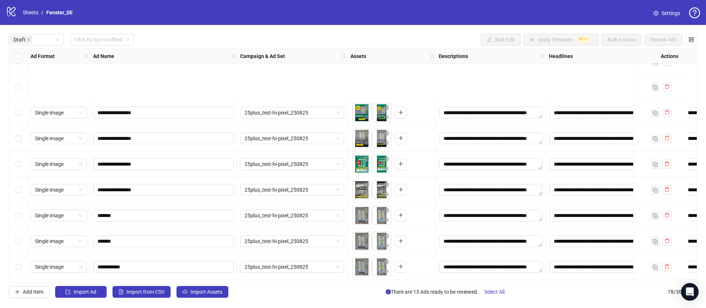
scroll to position [221, 0]
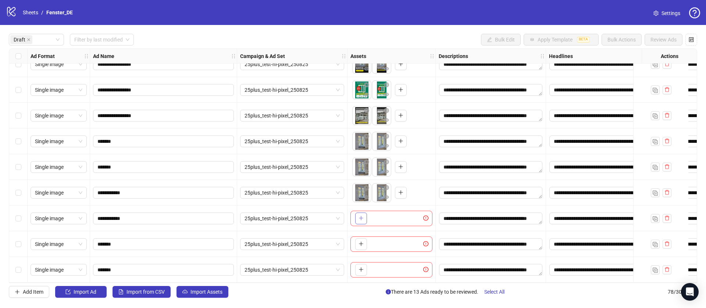
click at [359, 216] on icon "plus" at bounding box center [360, 218] width 5 height 5
click at [669, 214] on button "button" at bounding box center [666, 218] width 9 height 9
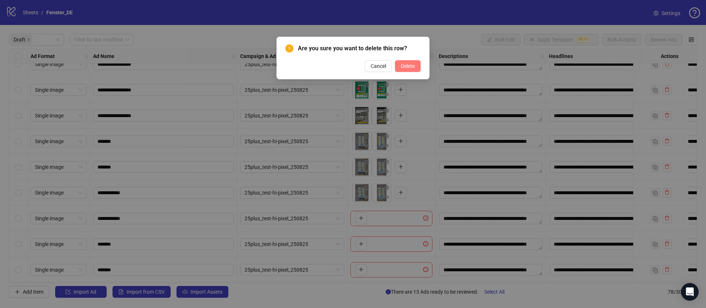
click at [413, 69] on button "Delete" at bounding box center [408, 66] width 26 height 12
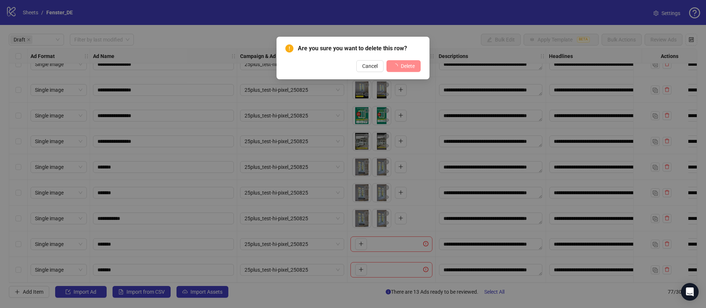
scroll to position [195, 0]
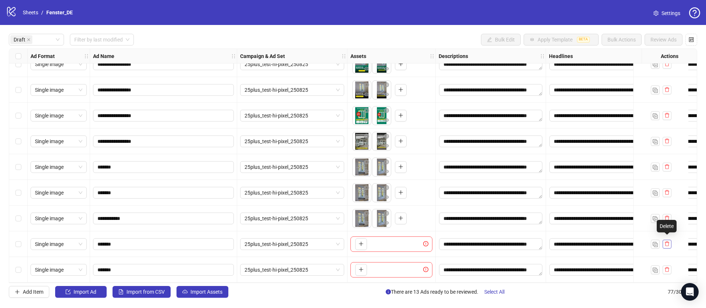
click at [668, 243] on icon "delete" at bounding box center [667, 244] width 4 height 5
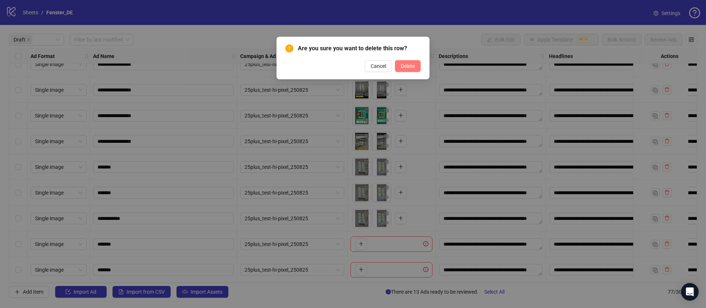
click at [402, 66] on span "Delete" at bounding box center [408, 66] width 14 height 6
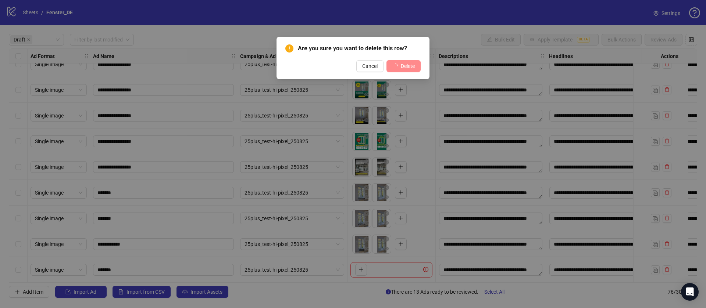
scroll to position [169, 0]
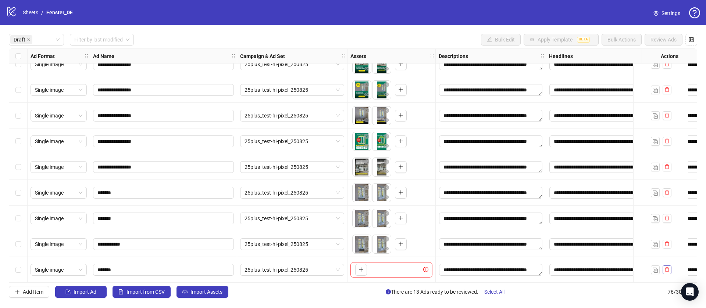
click at [669, 267] on icon "delete" at bounding box center [666, 269] width 5 height 5
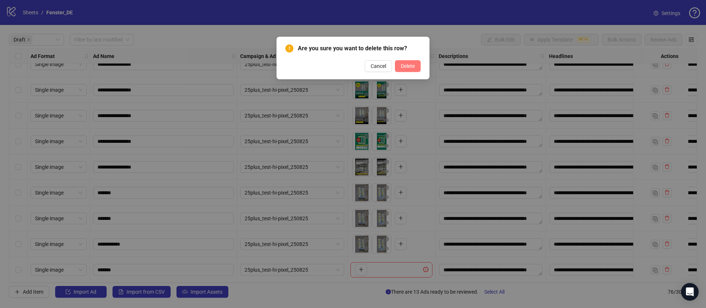
click at [404, 68] on span "Delete" at bounding box center [408, 66] width 14 height 6
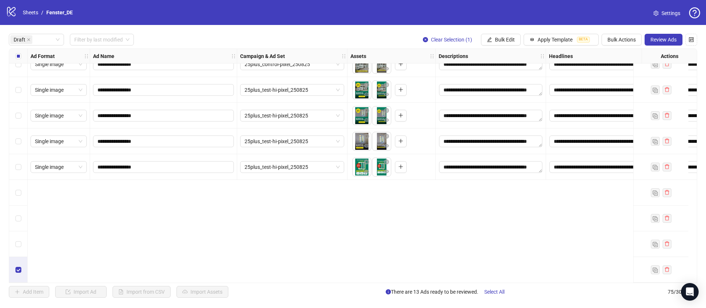
scroll to position [0, 0]
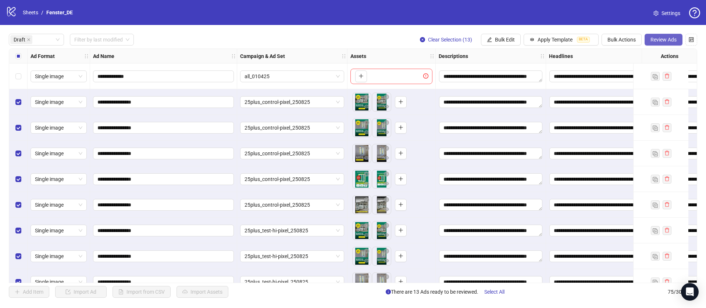
click at [659, 38] on span "Review Ads" at bounding box center [663, 40] width 26 height 6
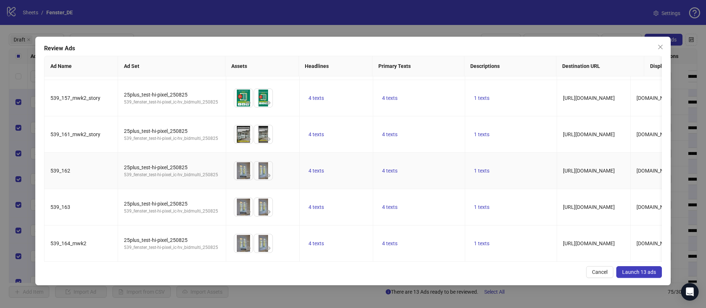
scroll to position [401, 0]
click at [642, 275] on span "Launch 13 ads" at bounding box center [639, 272] width 34 height 6
